Goal: Task Accomplishment & Management: Use online tool/utility

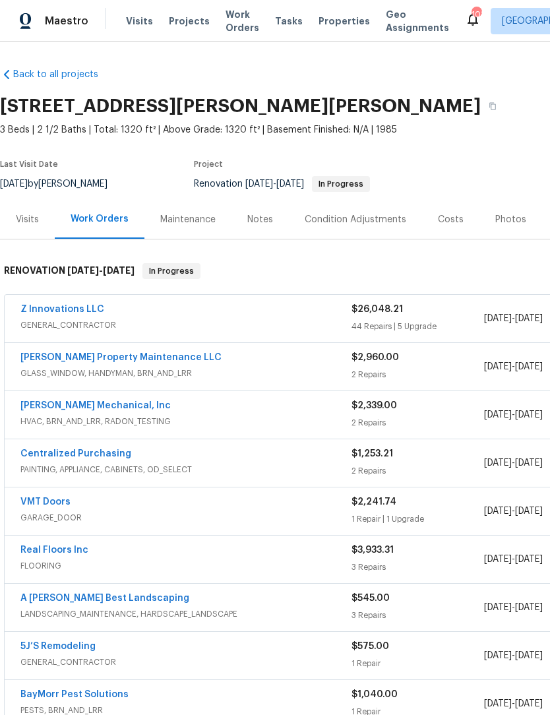
click at [80, 312] on link "Z Innovations LLC" at bounding box center [62, 309] width 84 height 9
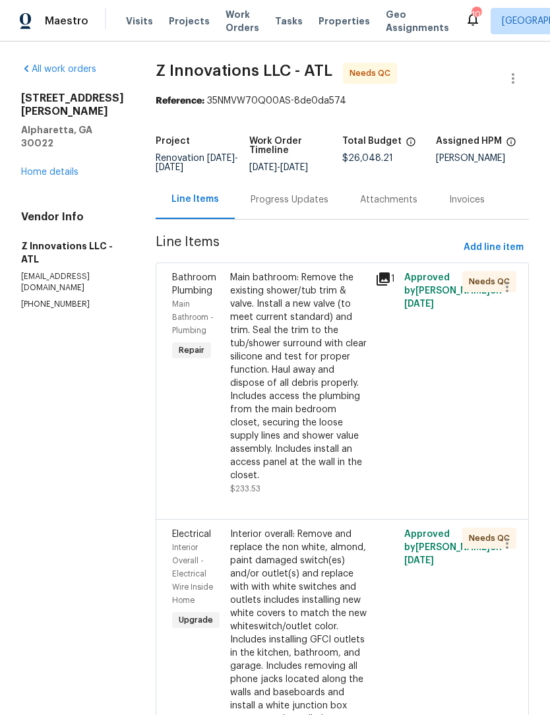
click at [282, 201] on div "Progress Updates" at bounding box center [290, 199] width 110 height 39
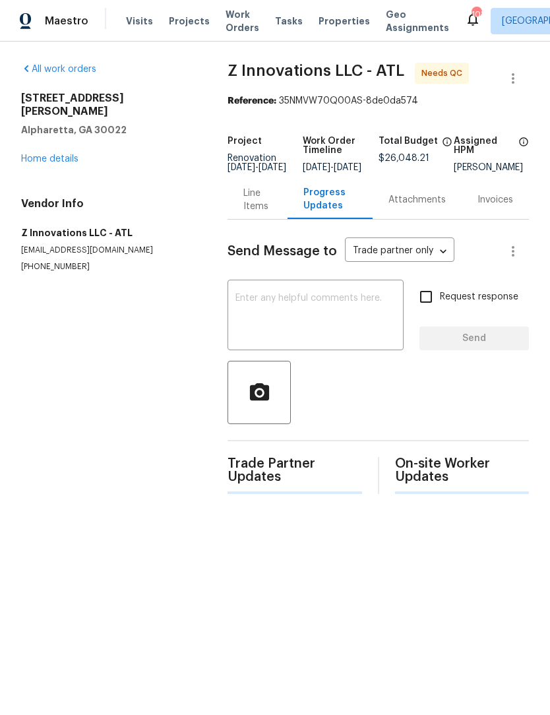
click at [269, 315] on textarea at bounding box center [316, 317] width 160 height 46
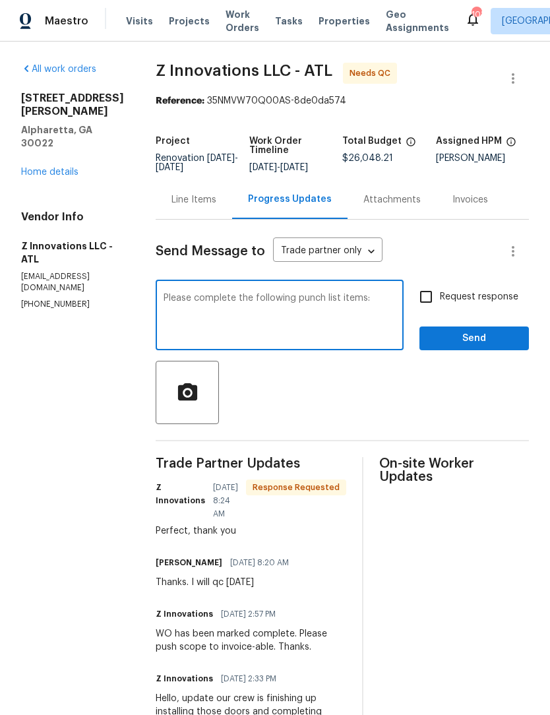
type textarea "Please complete the following punch list items:"
click at [432, 303] on input "Request response" at bounding box center [426, 297] width 28 height 28
checkbox input "true"
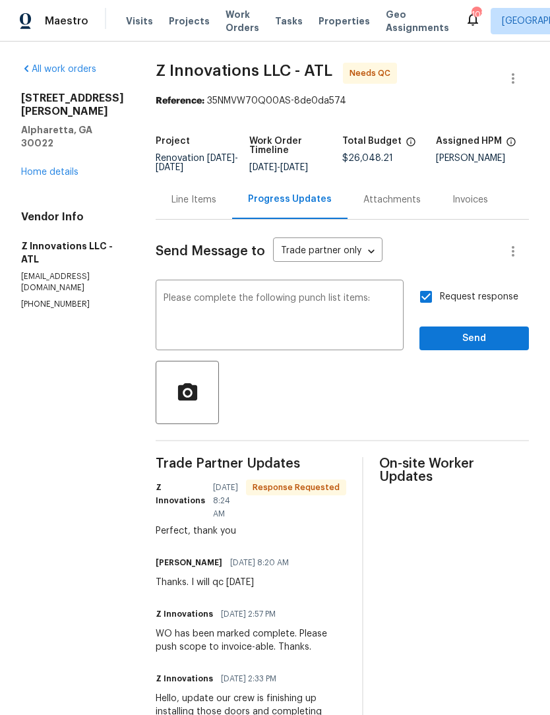
click at [387, 304] on textarea "Please complete the following punch list items:" at bounding box center [280, 317] width 232 height 46
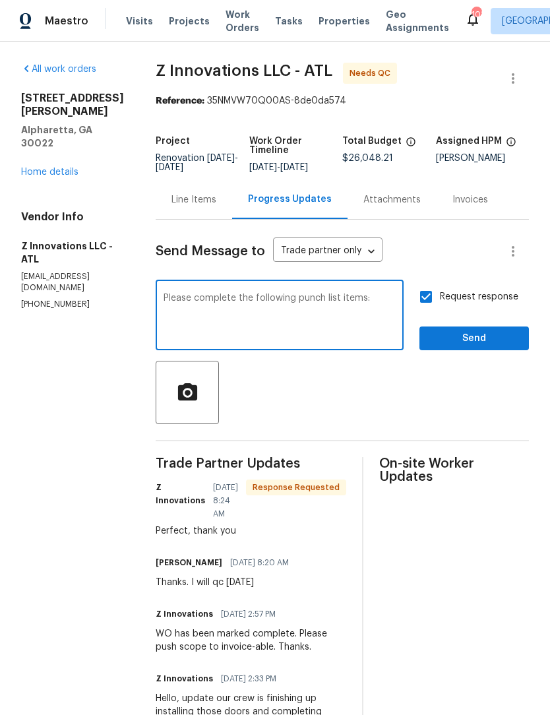
paste textarea "1. Interior Cleaning • Reclean kitchen and bathroom countertops. • Clean under …"
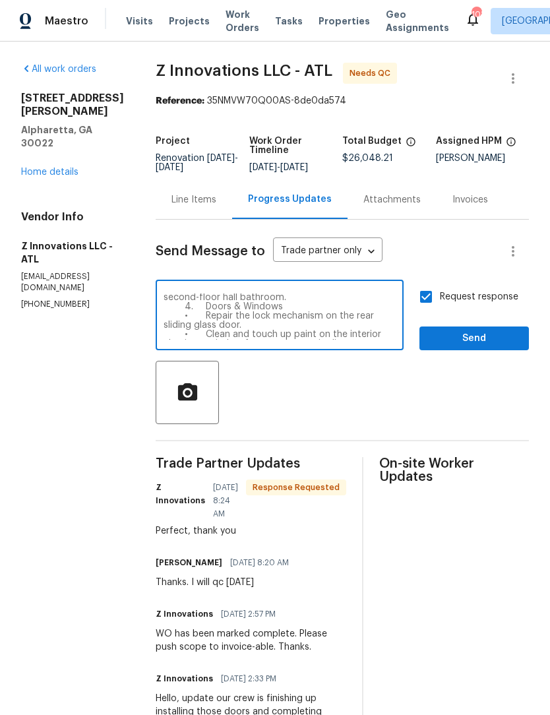
scroll to position [166, 0]
type textarea "Please complete the following punch list items: 1. Interior Cleaning • Reclean …"
click at [484, 347] on span "Send" at bounding box center [474, 339] width 88 height 16
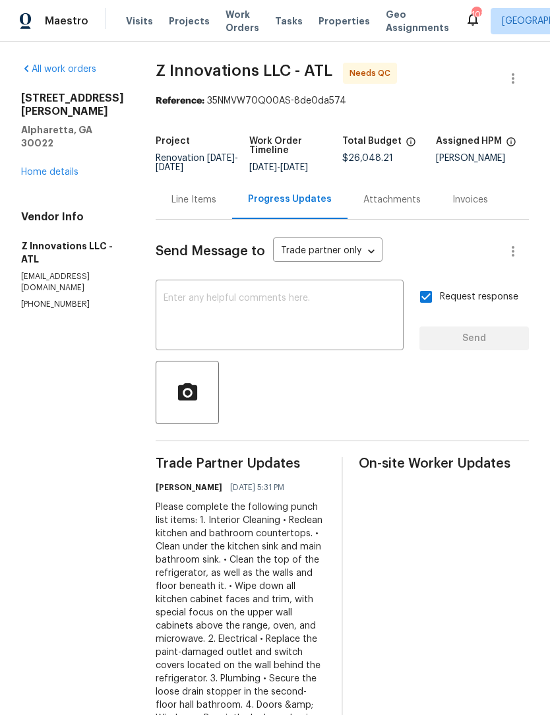
scroll to position [0, 0]
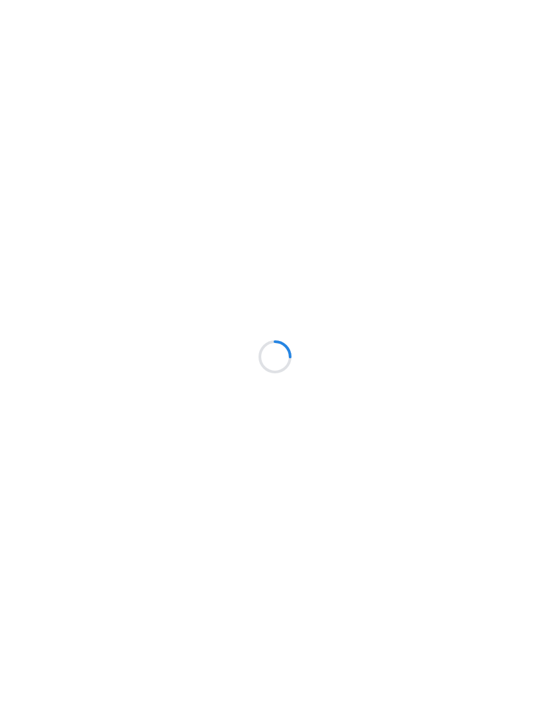
scroll to position [1, 0]
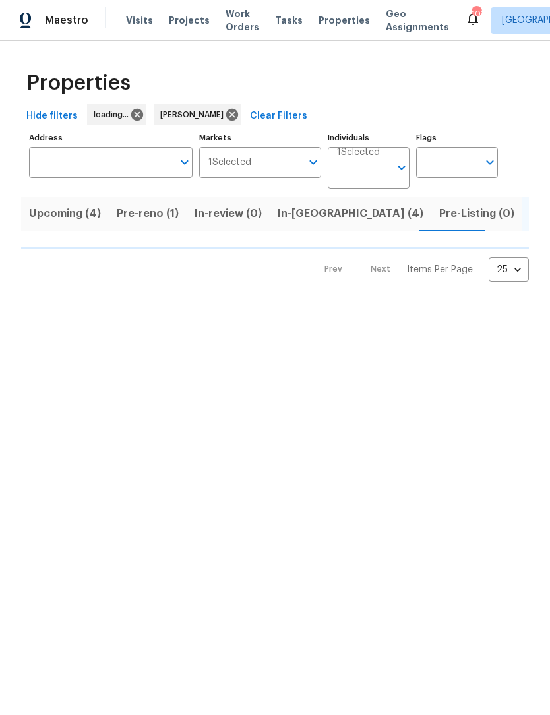
click at [303, 210] on span "In-reno (4)" at bounding box center [351, 214] width 146 height 18
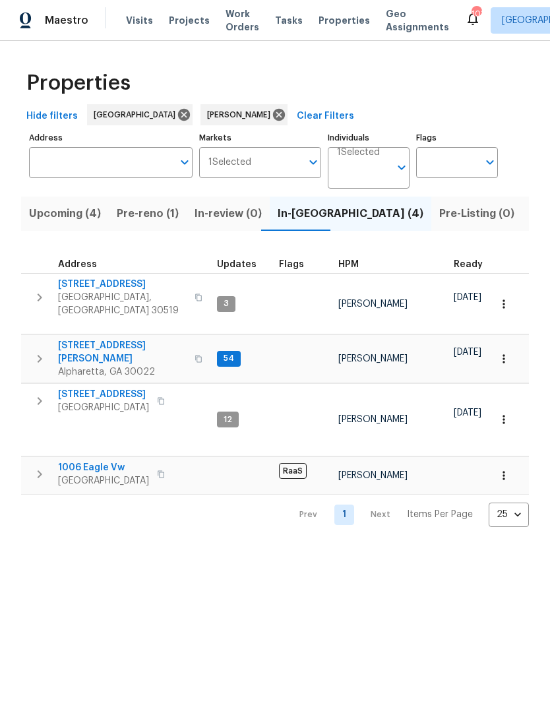
click at [297, 212] on span "In-reno (4)" at bounding box center [351, 214] width 146 height 18
click at [502, 353] on icon "button" at bounding box center [504, 359] width 13 height 13
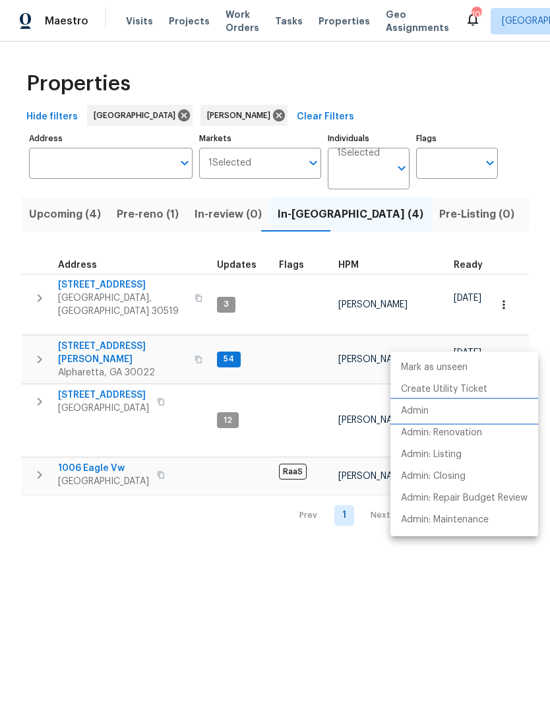
click at [428, 414] on p "Admin" at bounding box center [415, 411] width 28 height 14
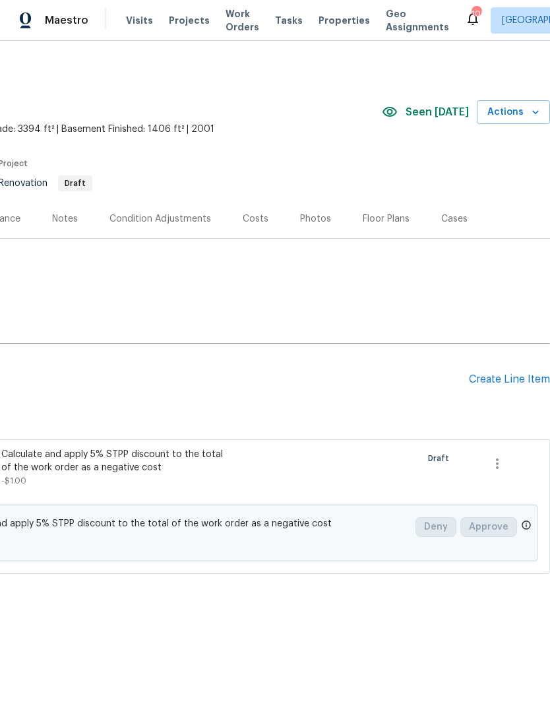
scroll to position [0, 197]
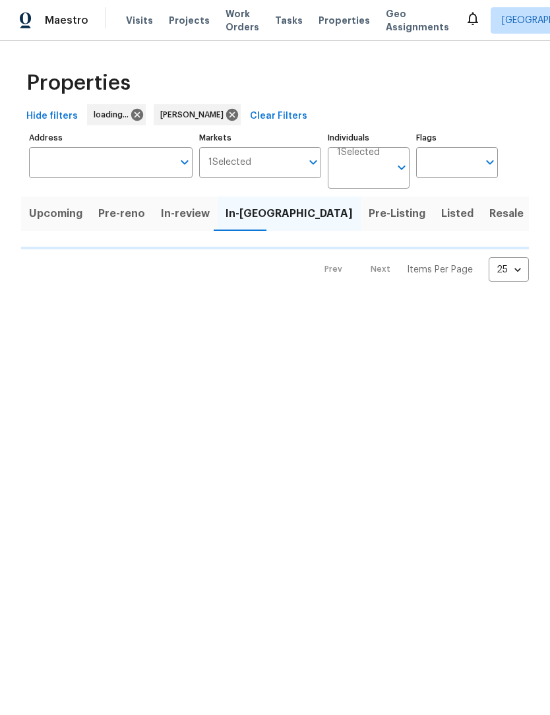
scroll to position [1, 0]
click at [230, 304] on html "Maestro Visits Projects Work Orders Tasks Properties Geo Assignments Atlanta Sc…" at bounding box center [275, 152] width 550 height 304
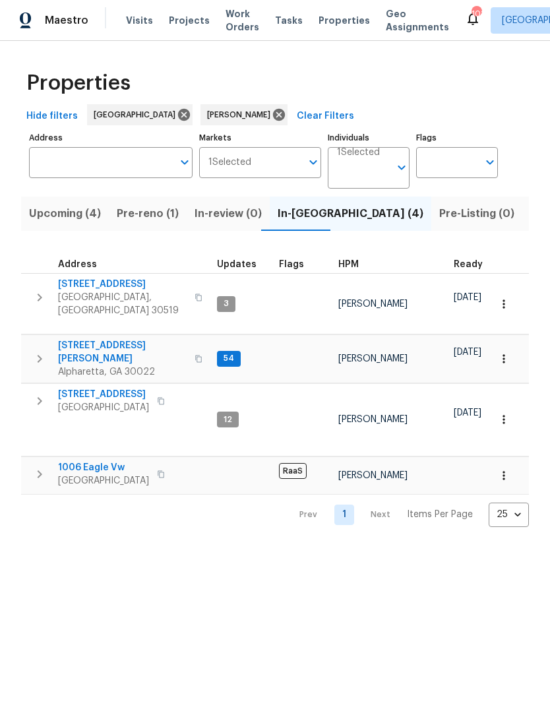
click at [127, 340] on span "10515 Colony Glen Dr" at bounding box center [122, 353] width 129 height 26
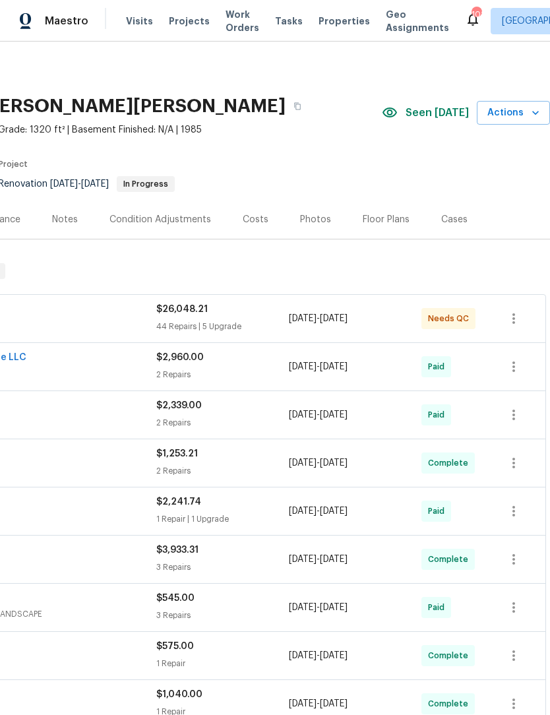
scroll to position [0, 195]
click at [517, 317] on icon "button" at bounding box center [514, 319] width 16 height 16
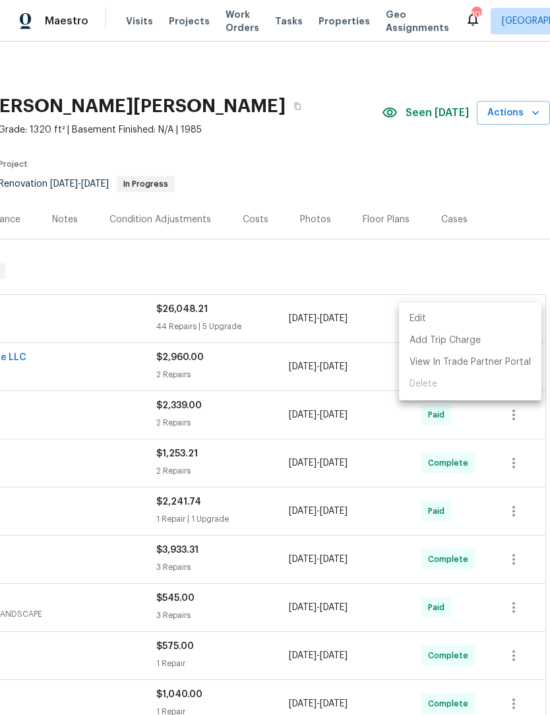
click at [246, 461] on div at bounding box center [275, 357] width 550 height 715
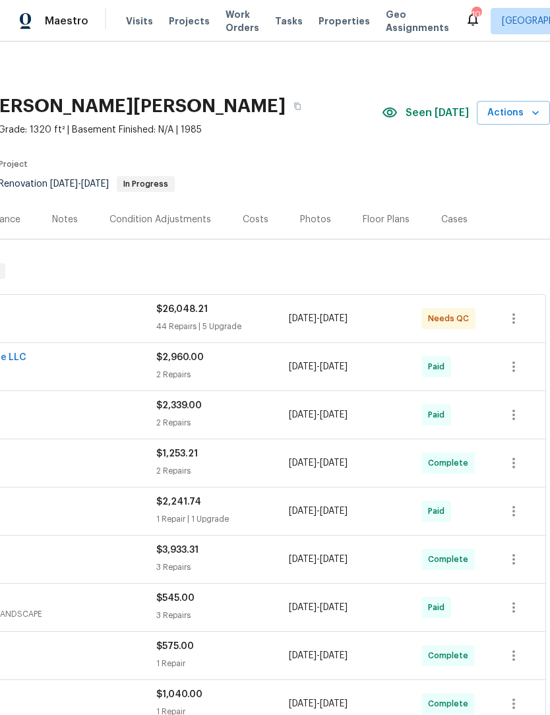
click at [314, 225] on div "Photos" at bounding box center [315, 219] width 31 height 13
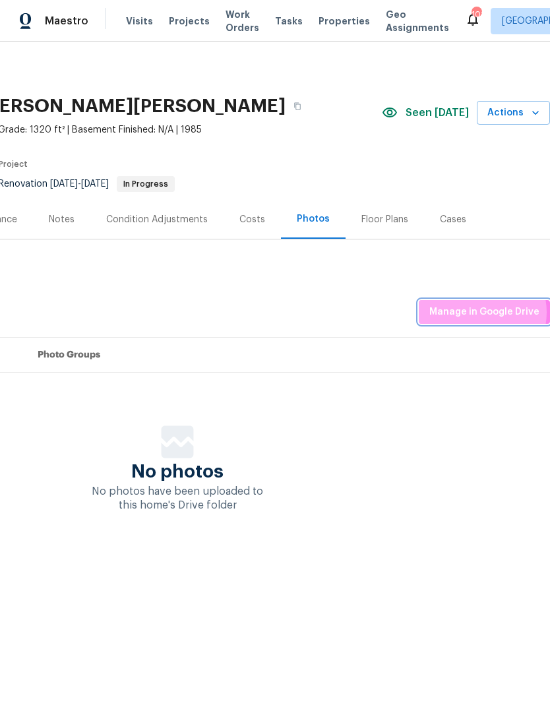
click at [479, 312] on span "Manage in Google Drive" at bounding box center [485, 312] width 110 height 16
click at [498, 312] on span "Manage in Google Drive" at bounding box center [485, 312] width 110 height 16
click at [533, 115] on icon "button" at bounding box center [535, 112] width 13 height 13
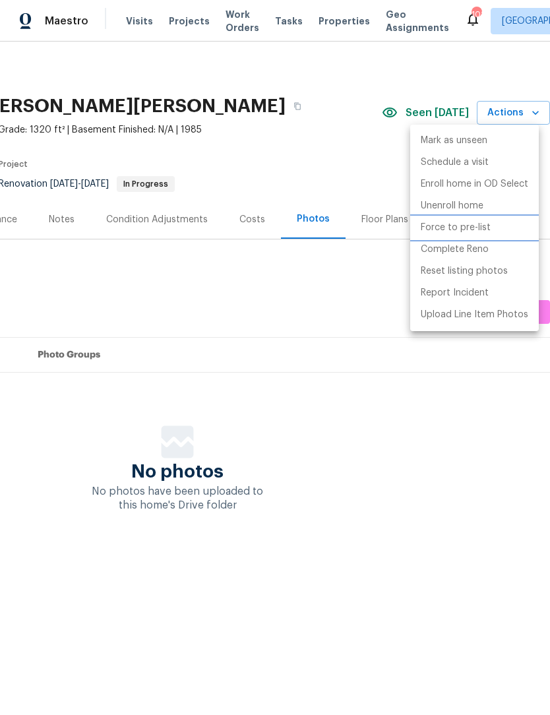
click at [484, 228] on p "Force to pre-list" at bounding box center [456, 228] width 70 height 14
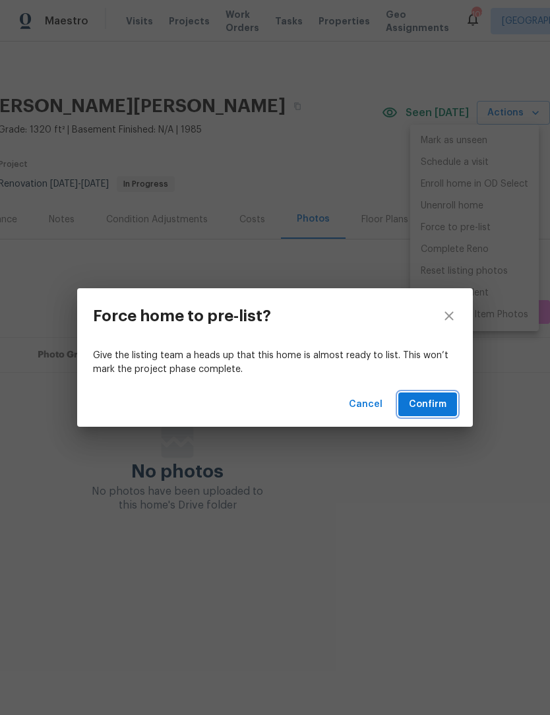
click at [435, 404] on span "Confirm" at bounding box center [428, 405] width 38 height 16
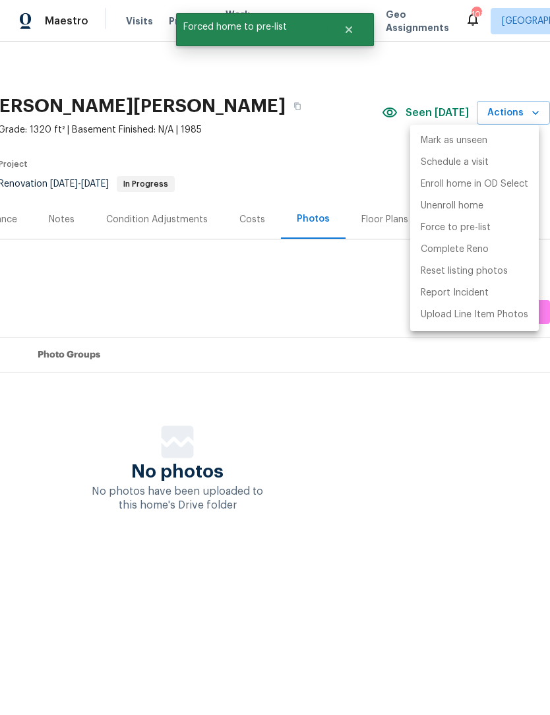
click at [399, 505] on div at bounding box center [275, 357] width 550 height 715
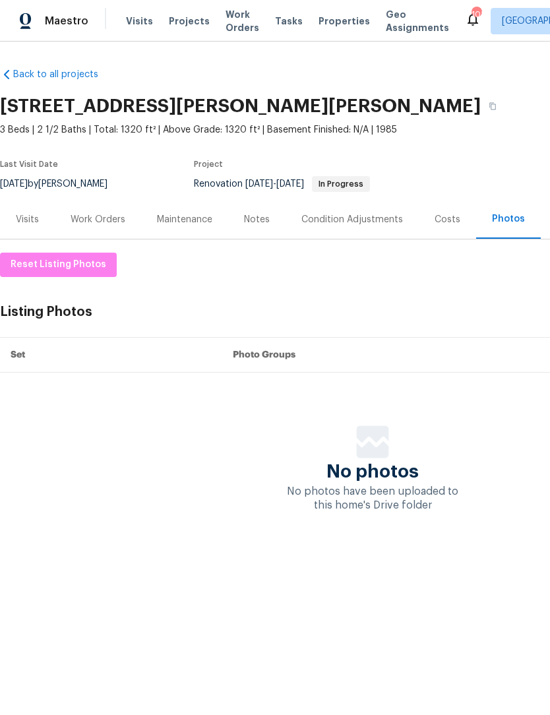
scroll to position [1, 0]
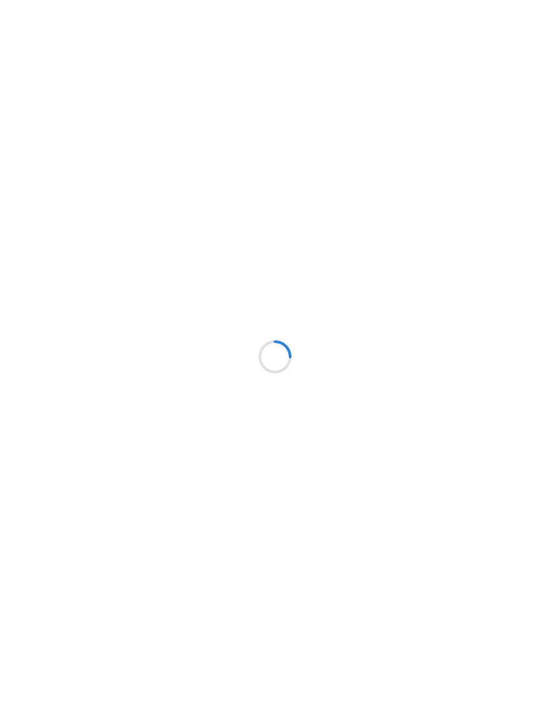
scroll to position [1, 0]
